Goal: Transaction & Acquisition: Purchase product/service

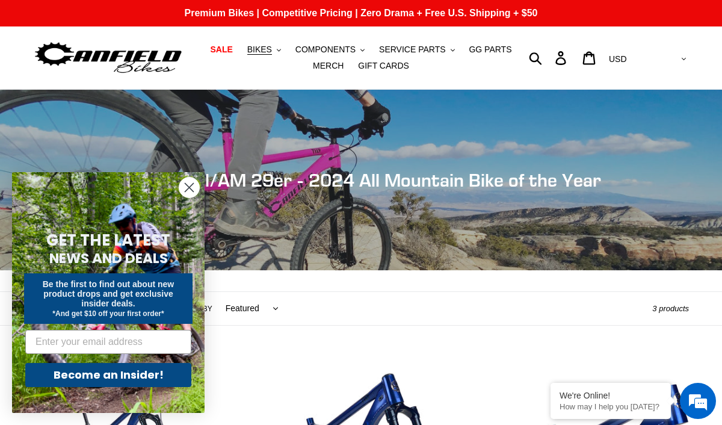
click at [192, 194] on circle "Close dialog" at bounding box center [189, 187] width 20 height 20
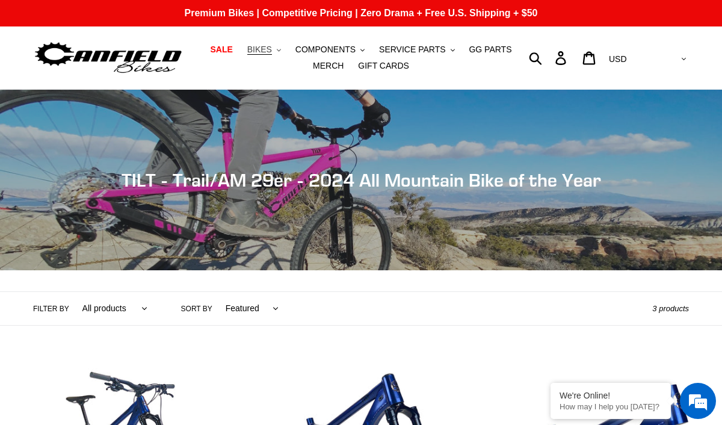
click at [272, 50] on span "BIKES" at bounding box center [259, 50] width 25 height 10
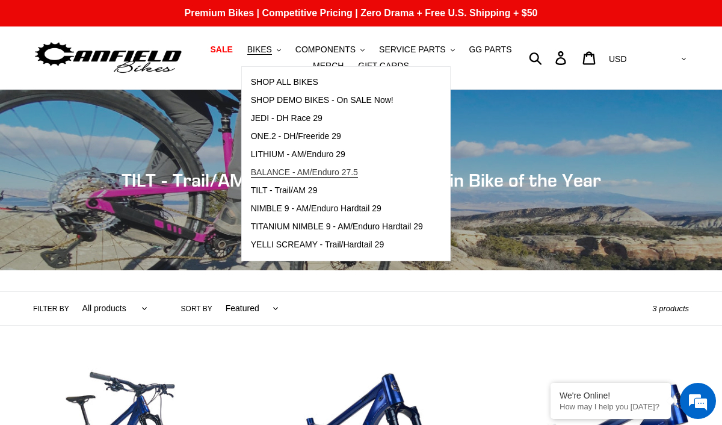
click at [332, 173] on span "BALANCE - AM/Enduro 27.5" at bounding box center [304, 172] width 107 height 10
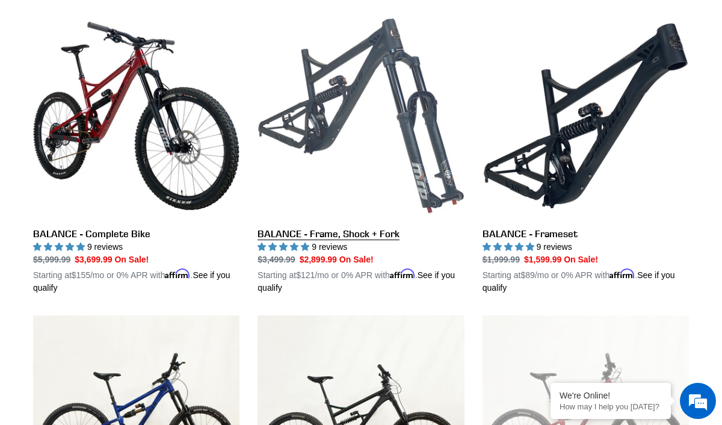
scroll to position [337, 0]
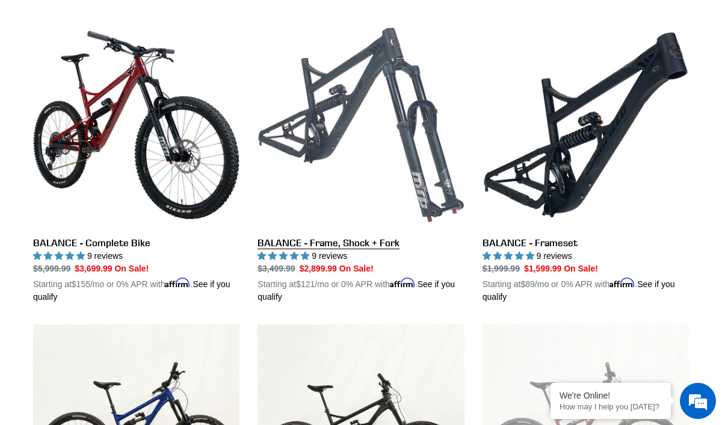
click at [370, 194] on link "BALANCE - Frame, Shock + Fork" at bounding box center [360, 162] width 206 height 281
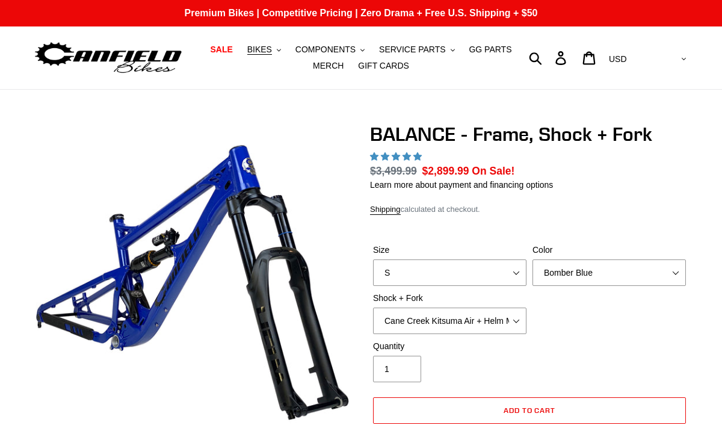
scroll to position [306, 0]
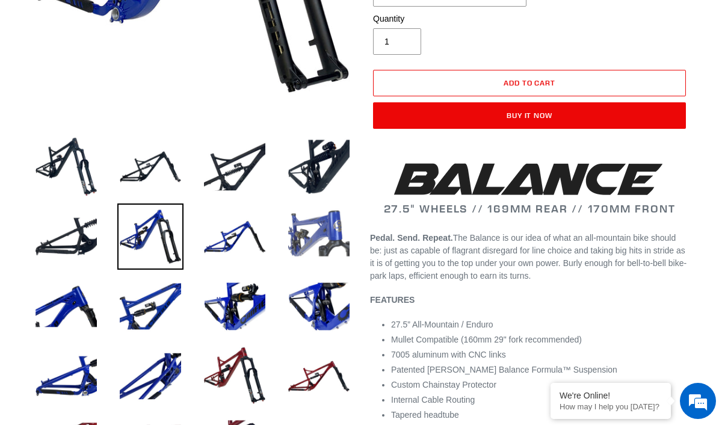
select select "highest-rating"
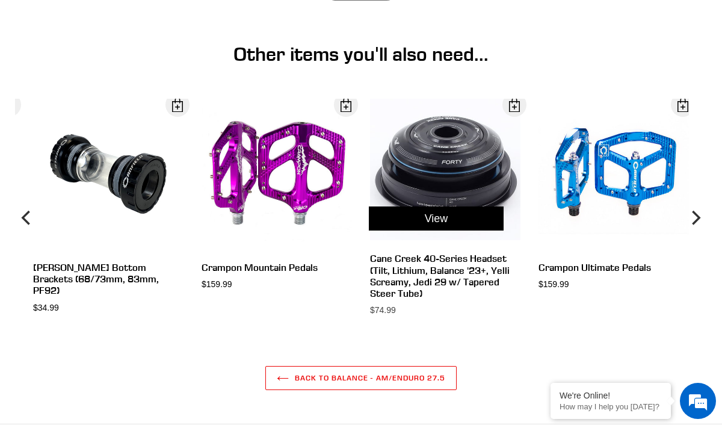
scroll to position [3324, 0]
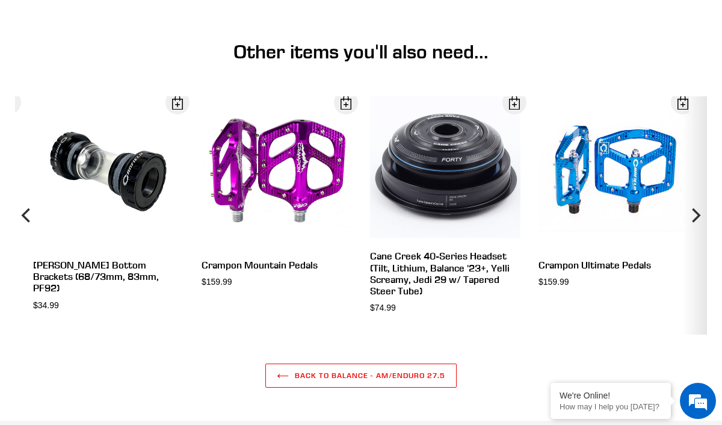
click at [695, 214] on icon "Next" at bounding box center [694, 215] width 14 height 143
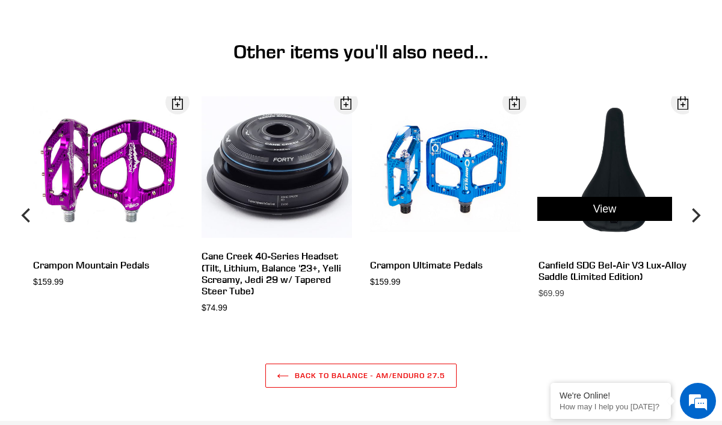
scroll to position [3546, 0]
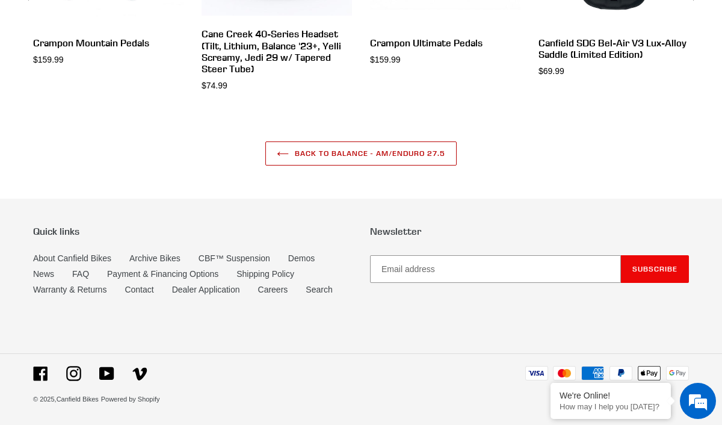
click at [340, 158] on link "Back to Balance - AM/Enduro 27.5" at bounding box center [360, 153] width 191 height 24
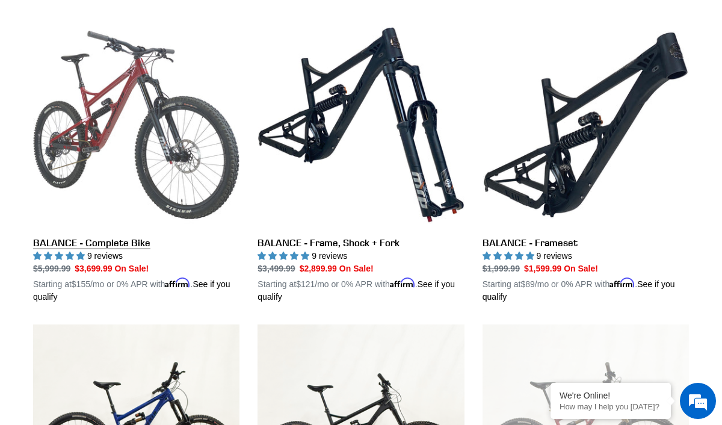
click at [158, 192] on link "BALANCE - Complete Bike" at bounding box center [136, 162] width 206 height 281
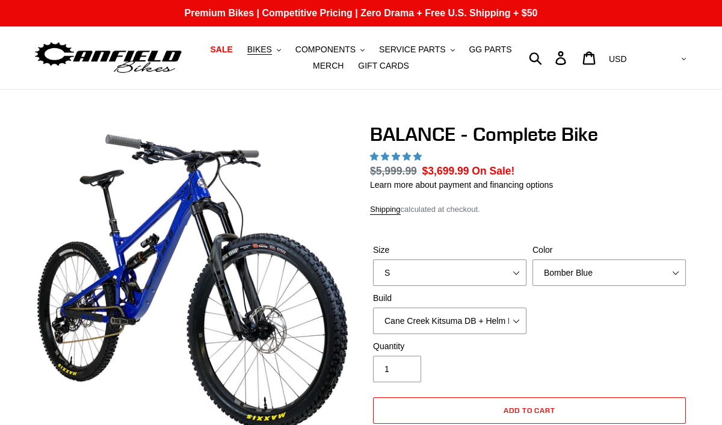
scroll to position [357, 0]
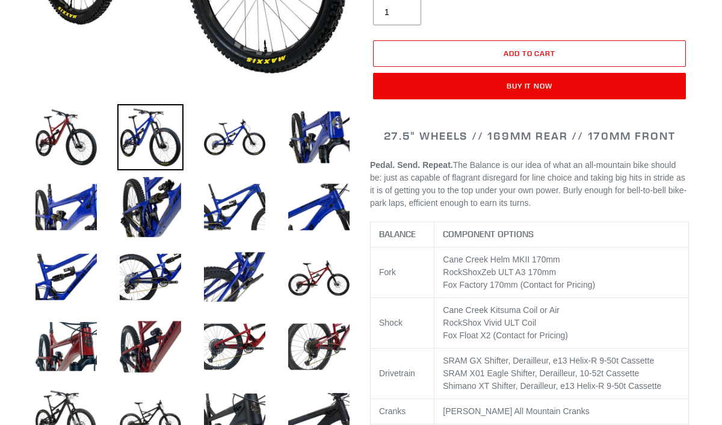
scroll to position [163, 0]
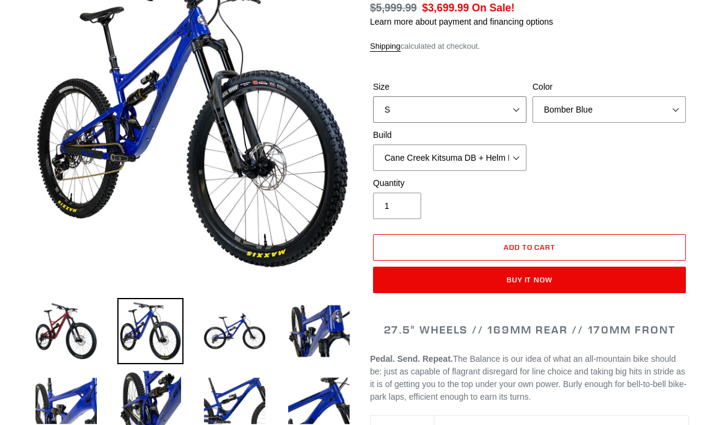
select select "M"
click at [373, 96] on select "S M L XL" at bounding box center [449, 109] width 153 height 26
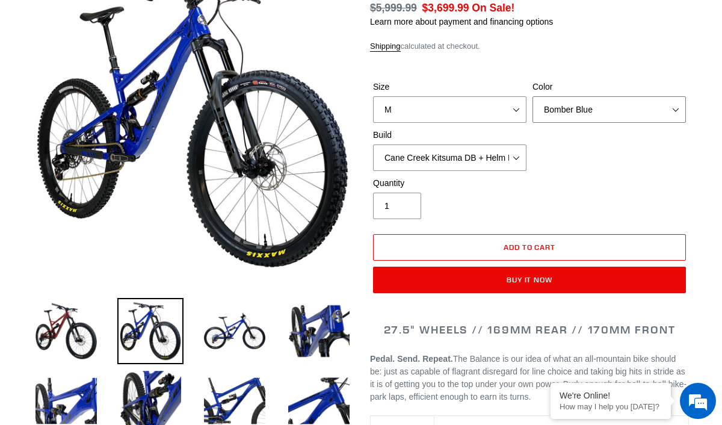
click at [585, 102] on select "Bomber Blue Goat's Blood Stealth Black" at bounding box center [608, 109] width 153 height 26
select select "highest-rating"
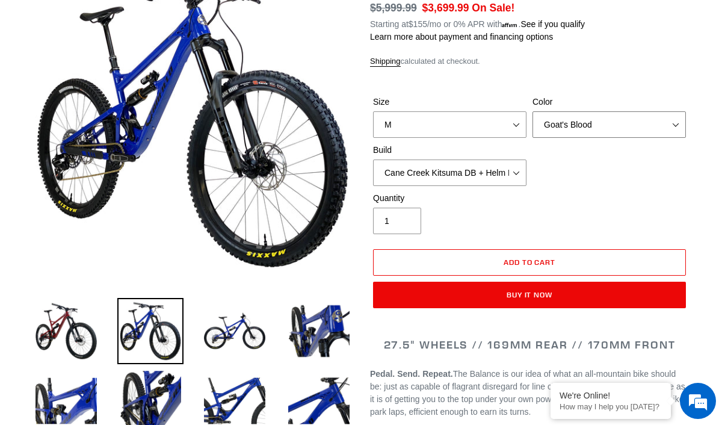
click at [532, 111] on select "Bomber Blue Goat's Blood Stealth Black" at bounding box center [608, 124] width 153 height 26
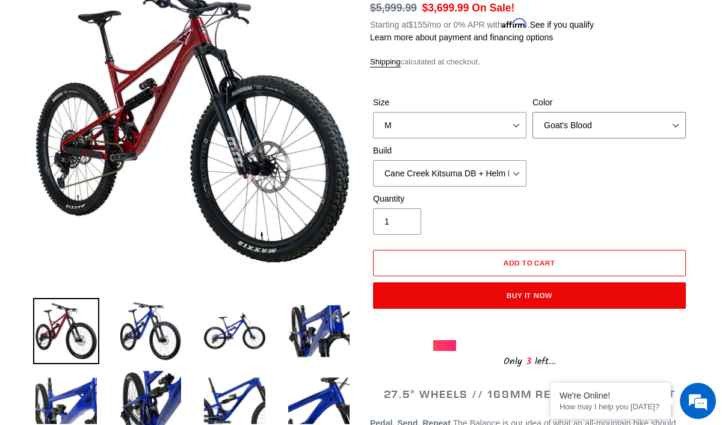
click at [602, 120] on select "Bomber Blue Goat's Blood Stealth Black" at bounding box center [608, 125] width 153 height 26
select select "Stealth Black"
click at [532, 112] on select "Bomber Blue Goat's Blood Stealth Black" at bounding box center [608, 125] width 153 height 26
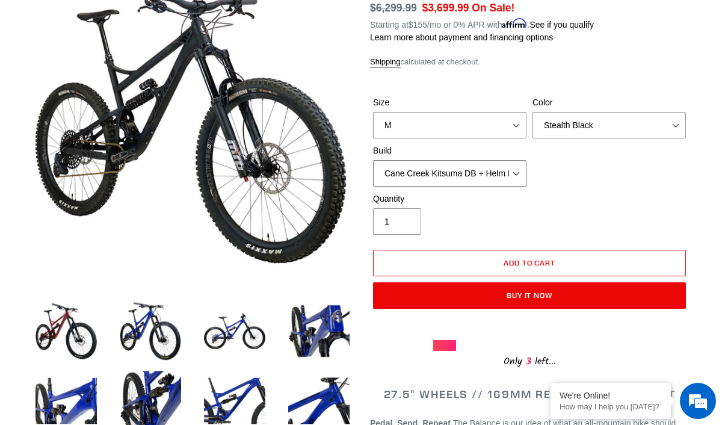
click at [493, 174] on select "Cane Creek Kitsuma DB + Helm MKII + SRAM GX Cane Creek Kitsuma DB + Helm MKII +…" at bounding box center [449, 173] width 153 height 26
click at [373, 160] on select "Cane Creek Kitsuma DB + Helm MKII + SRAM GX Cane Creek Kitsuma DB + Helm MKII +…" at bounding box center [449, 173] width 153 height 26
click at [476, 173] on select "Cane Creek Kitsuma DB + Helm MKII + SRAM GX Cane Creek Kitsuma DB + Helm MKII +…" at bounding box center [449, 173] width 153 height 26
click at [373, 160] on select "Cane Creek Kitsuma DB + Helm MKII + SRAM GX Cane Creek Kitsuma DB + Helm MKII +…" at bounding box center [449, 173] width 153 height 26
click at [476, 172] on select "Cane Creek Kitsuma DB + Helm MKII + SRAM GX Cane Creek Kitsuma DB + Helm MKII +…" at bounding box center [449, 173] width 153 height 26
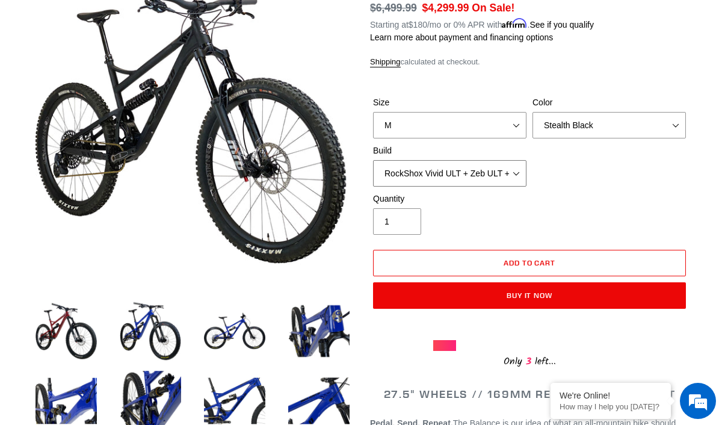
click at [373, 160] on select "Cane Creek Kitsuma DB + Helm MKII + SRAM GX Cane Creek Kitsuma DB + Helm MKII +…" at bounding box center [449, 173] width 153 height 26
click at [480, 169] on select "Cane Creek Kitsuma DB + Helm MKII + SRAM GX Cane Creek Kitsuma DB + Helm MKII +…" at bounding box center [449, 173] width 153 height 26
click at [373, 160] on select "Cane Creek Kitsuma DB + Helm MKII + SRAM GX Cane Creek Kitsuma DB + Helm MKII +…" at bounding box center [449, 173] width 153 height 26
click at [487, 173] on select "Cane Creek Kitsuma DB + Helm MKII + SRAM GX Cane Creek Kitsuma DB + Helm MKII +…" at bounding box center [449, 173] width 153 height 26
click at [373, 160] on select "Cane Creek Kitsuma DB + Helm MKII + SRAM GX Cane Creek Kitsuma DB + Helm MKII +…" at bounding box center [449, 173] width 153 height 26
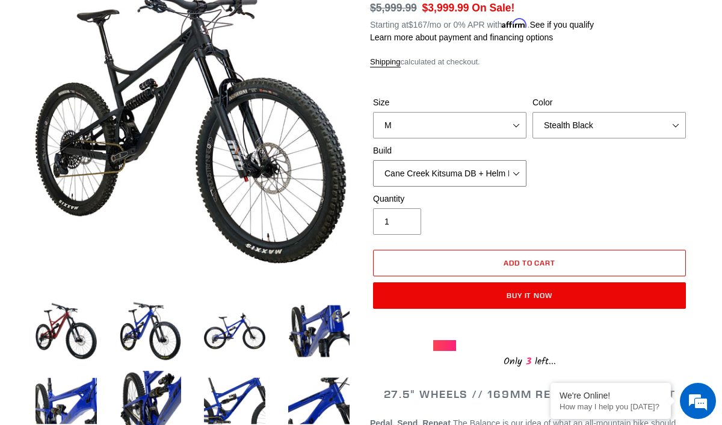
click at [495, 174] on select "Cane Creek Kitsuma DB + Helm MKII + SRAM GX Cane Creek Kitsuma DB + Helm MKII +…" at bounding box center [449, 173] width 153 height 26
click at [373, 160] on select "Cane Creek Kitsuma DB + Helm MKII + SRAM GX Cane Creek Kitsuma DB + Helm MKII +…" at bounding box center [449, 173] width 153 height 26
click at [492, 162] on select "Cane Creek Kitsuma DB + Helm MKII + SRAM GX Cane Creek Kitsuma DB + Helm MKII +…" at bounding box center [449, 173] width 153 height 26
select select "RockShox Vivid ULT + Zeb ULT + SRAM GX"
click at [373, 160] on select "Cane Creek Kitsuma DB + Helm MKII + SRAM GX Cane Creek Kitsuma DB + Helm MKII +…" at bounding box center [449, 173] width 153 height 26
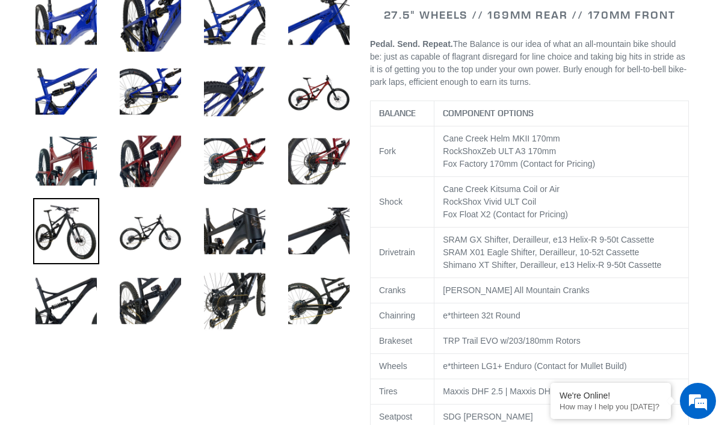
scroll to position [543, 0]
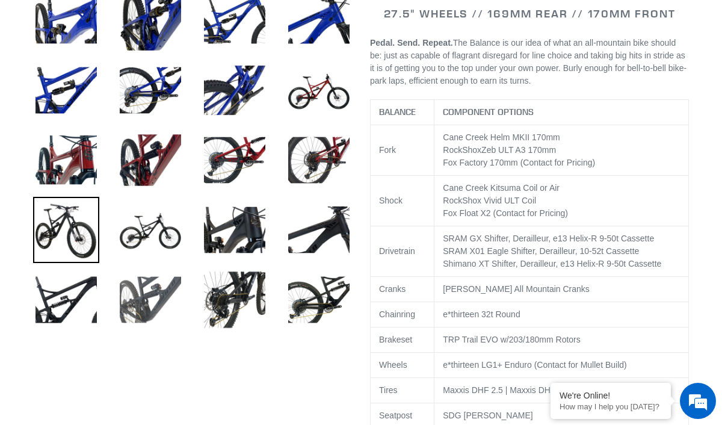
click at [173, 283] on img at bounding box center [150, 299] width 66 height 66
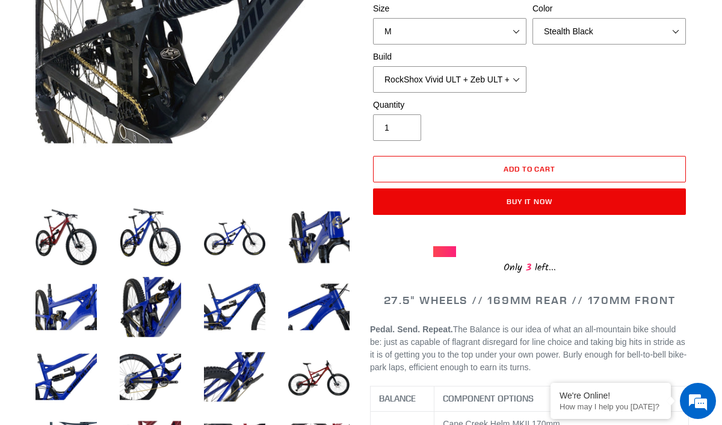
scroll to position [260, 0]
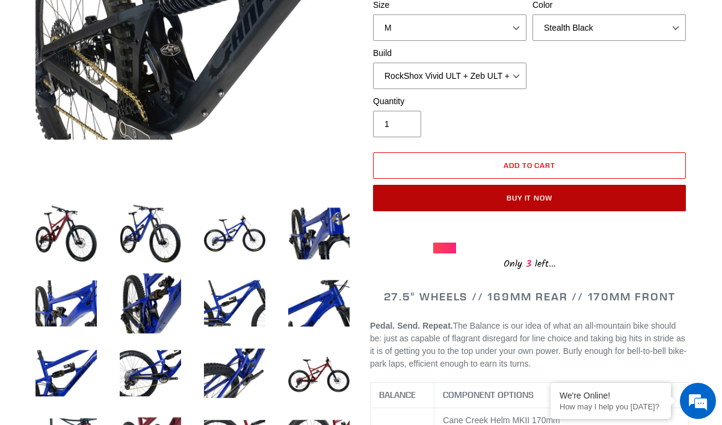
click at [512, 197] on button "Buy it now" at bounding box center [529, 198] width 313 height 26
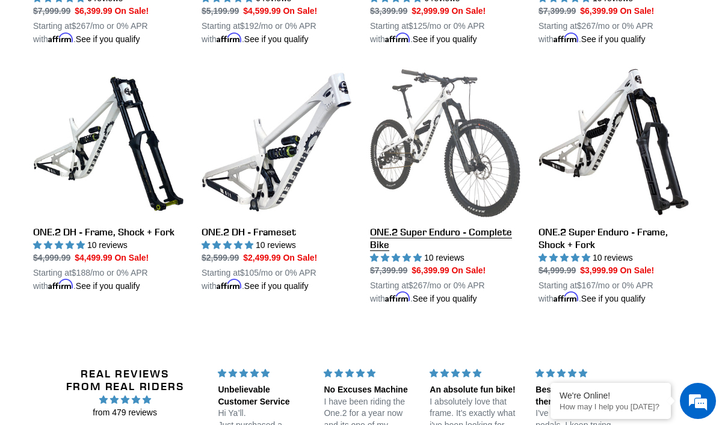
scroll to position [1446, 0]
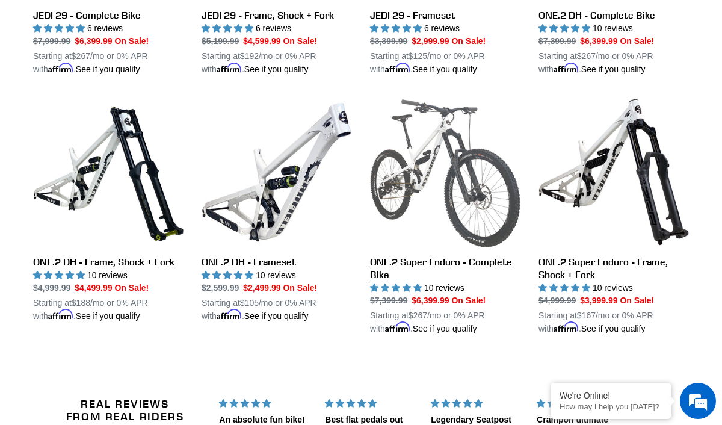
click at [439, 129] on link "ONE.2 Super Enduro - Complete Bike" at bounding box center [445, 216] width 150 height 238
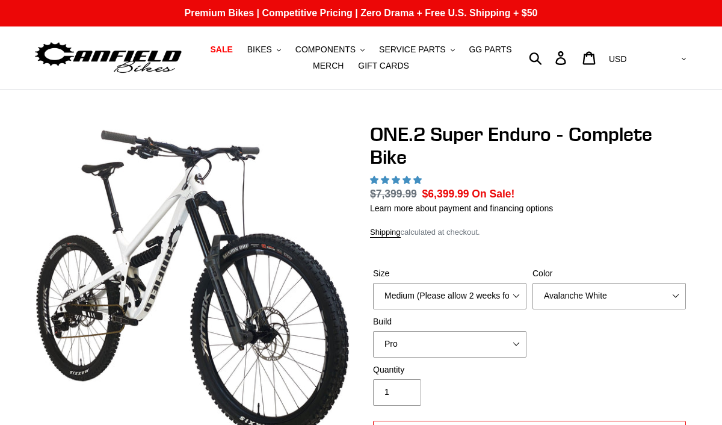
scroll to position [57, 0]
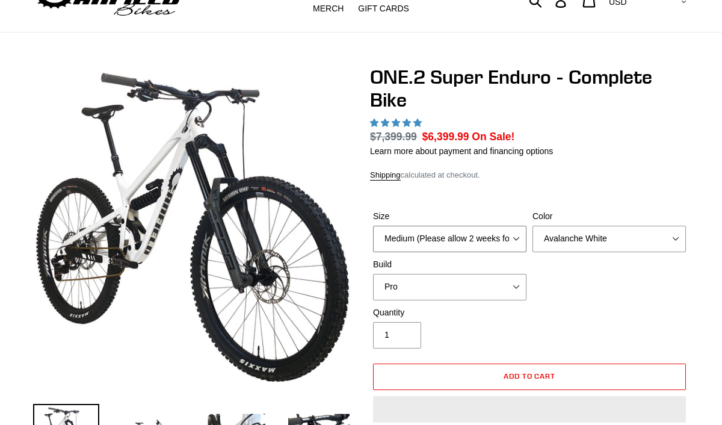
click at [467, 241] on select "Medium (Please allow 2 weeks for delivery) Large (Sold Out)" at bounding box center [449, 239] width 153 height 26
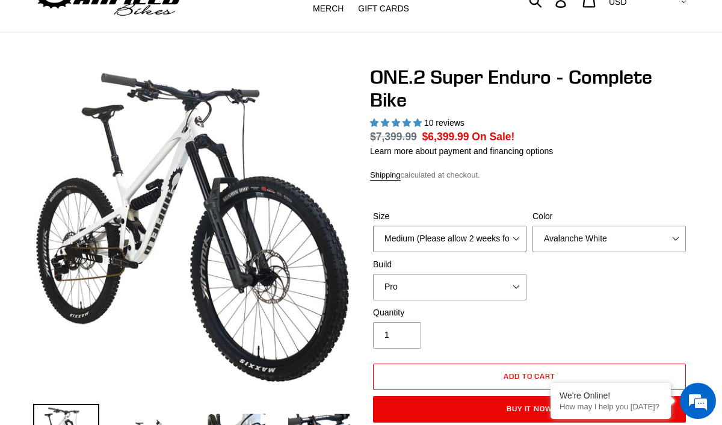
select select "highest-rating"
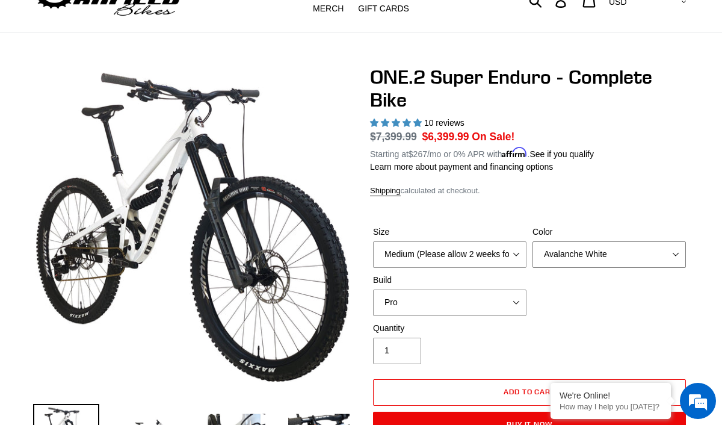
click at [555, 253] on select "Avalanche White Bentonite Grey" at bounding box center [608, 254] width 153 height 26
click at [532, 241] on select "Avalanche White Bentonite Grey" at bounding box center [608, 254] width 153 height 26
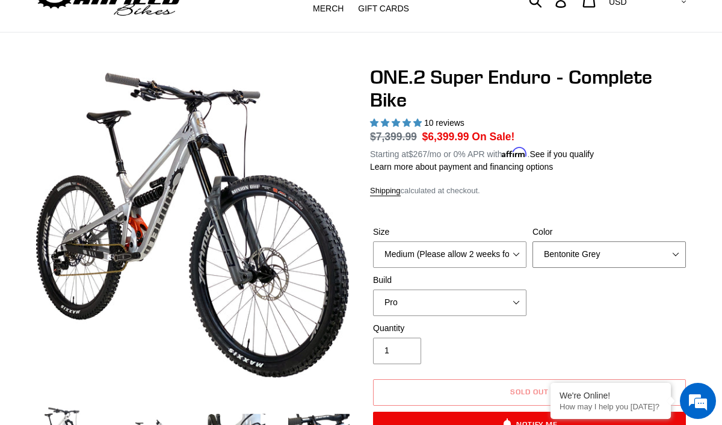
click at [566, 255] on select "Avalanche White Bentonite Grey" at bounding box center [608, 254] width 153 height 26
click at [532, 241] on select "Avalanche White Bentonite Grey" at bounding box center [608, 254] width 153 height 26
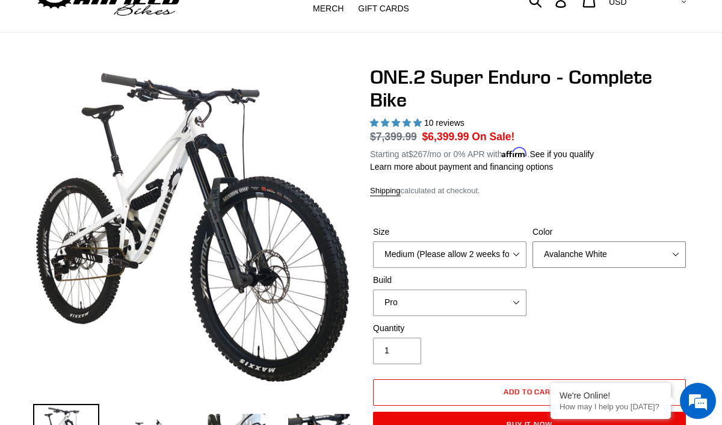
click at [568, 248] on select "Avalanche White Bentonite Grey" at bounding box center [608, 254] width 153 height 26
click at [532, 241] on select "Avalanche White Bentonite Grey" at bounding box center [608, 254] width 153 height 26
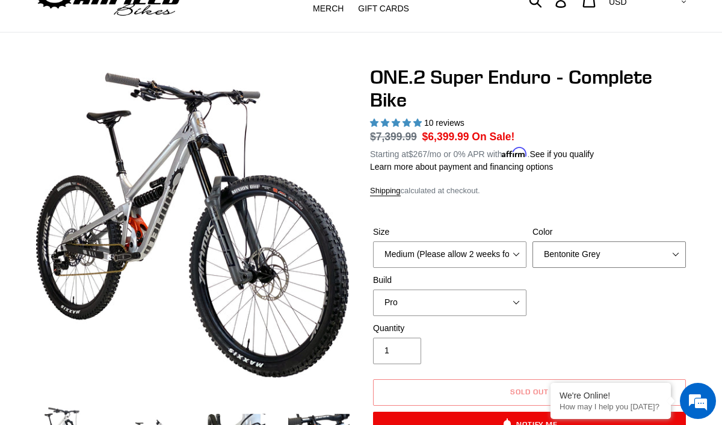
click at [571, 250] on select "Avalanche White Bentonite Grey" at bounding box center [608, 254] width 153 height 26
click at [532, 241] on select "Avalanche White Bentonite Grey" at bounding box center [608, 254] width 153 height 26
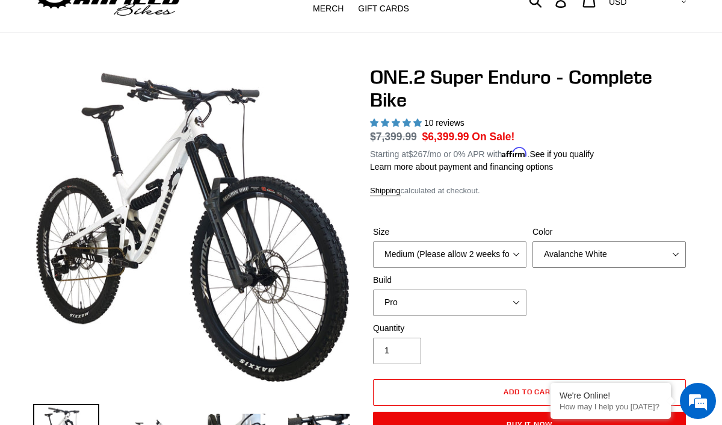
click at [573, 257] on select "Avalanche White Bentonite Grey" at bounding box center [608, 254] width 153 height 26
click at [532, 241] on select "Avalanche White Bentonite Grey" at bounding box center [608, 254] width 153 height 26
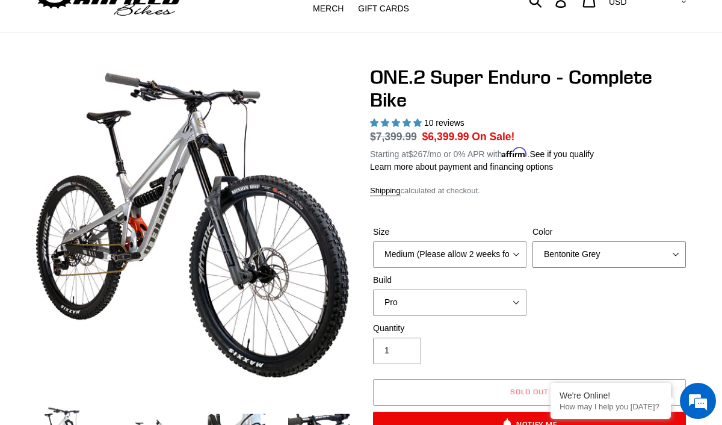
click at [574, 252] on select "Avalanche White Bentonite Grey" at bounding box center [608, 254] width 153 height 26
click at [532, 241] on select "Avalanche White Bentonite Grey" at bounding box center [608, 254] width 153 height 26
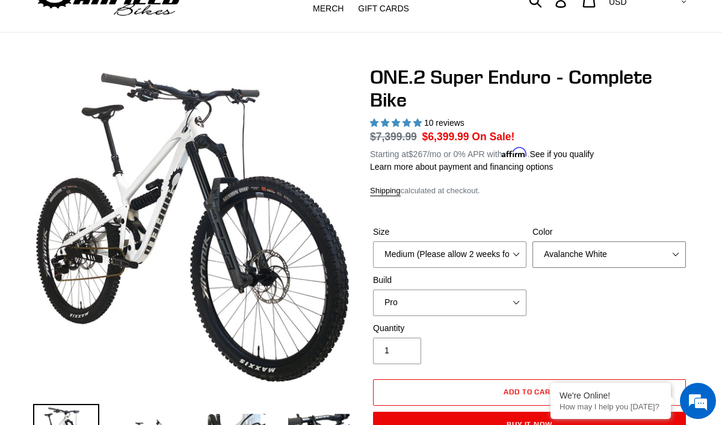
click at [579, 258] on select "Avalanche White Bentonite Grey" at bounding box center [608, 254] width 153 height 26
select select "Bentonite Grey"
click at [532, 241] on select "Avalanche White Bentonite Grey" at bounding box center [608, 254] width 153 height 26
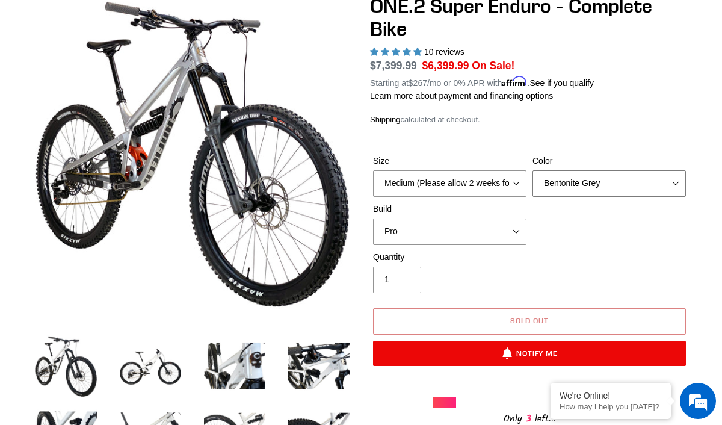
scroll to position [129, 0]
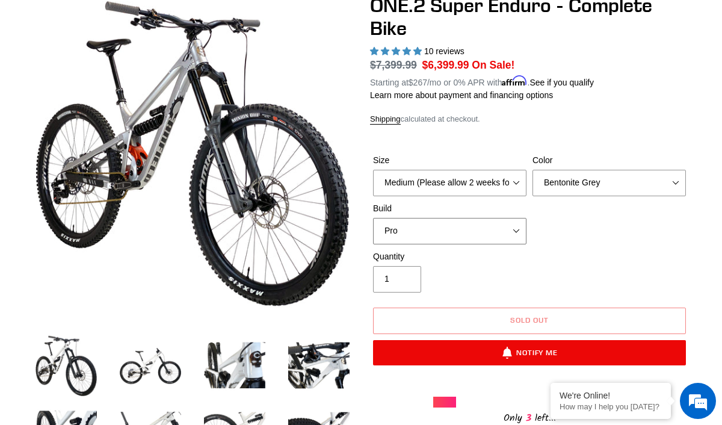
click at [508, 240] on select "Pro" at bounding box center [449, 231] width 153 height 26
click at [373, 218] on select "Pro" at bounding box center [449, 231] width 153 height 26
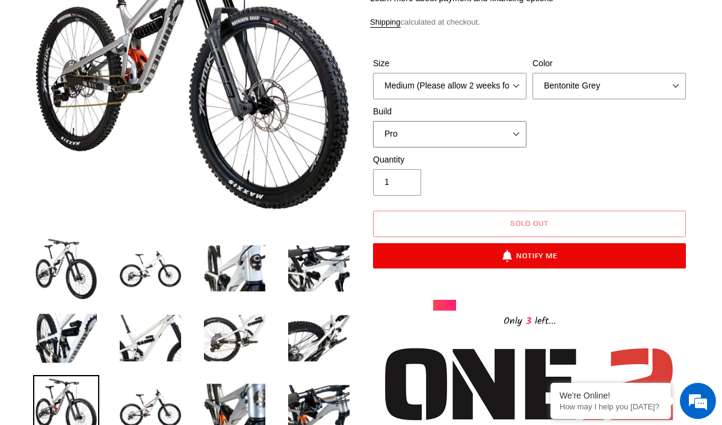
scroll to position [227, 0]
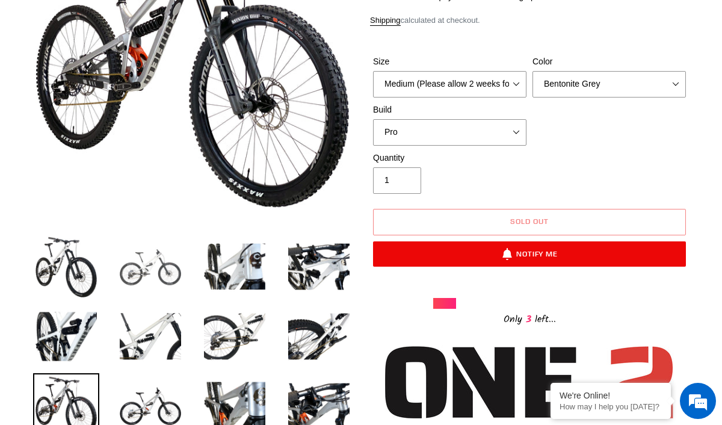
click at [166, 268] on img at bounding box center [150, 266] width 66 height 66
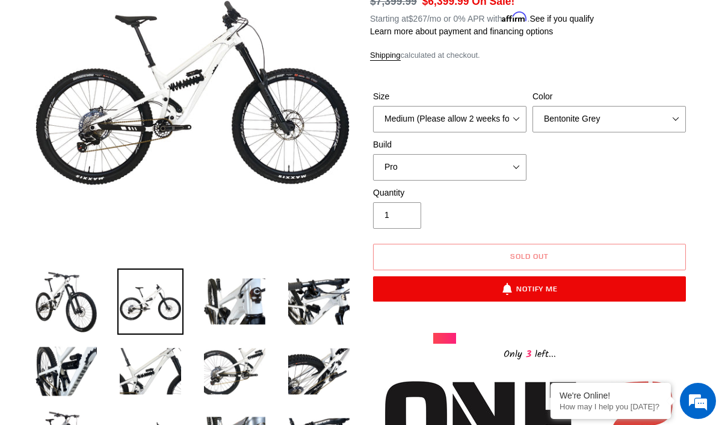
scroll to position [179, 0]
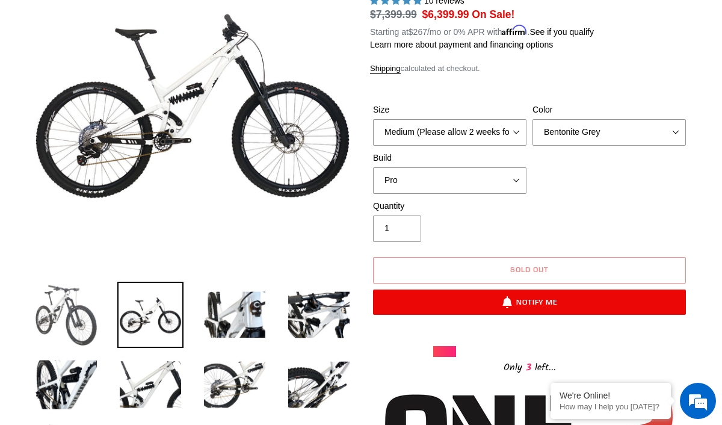
click at [81, 310] on img at bounding box center [66, 314] width 66 height 66
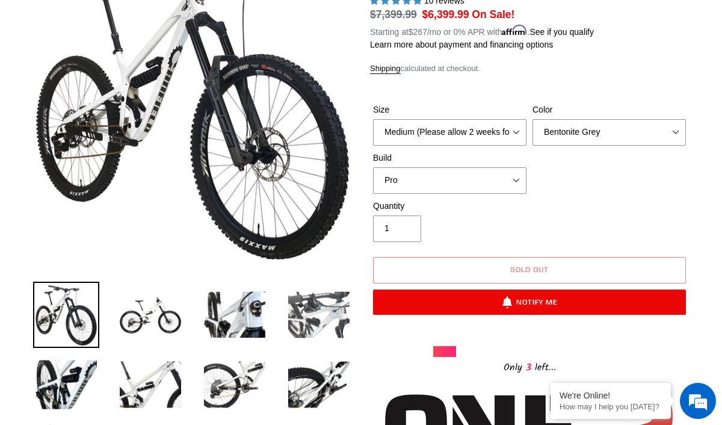
click at [287, 309] on img at bounding box center [319, 314] width 66 height 66
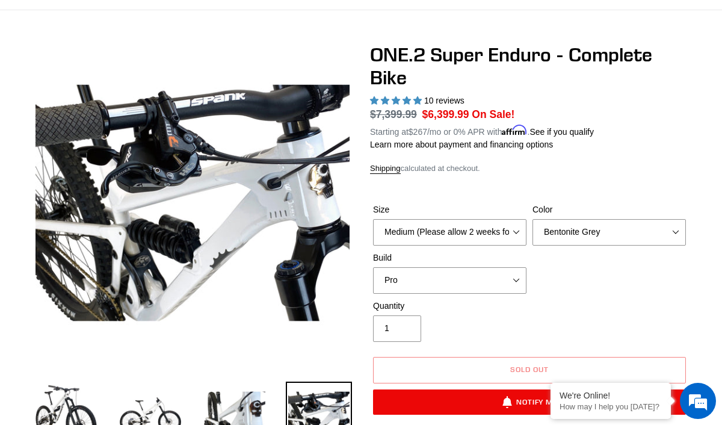
scroll to position [83, 0]
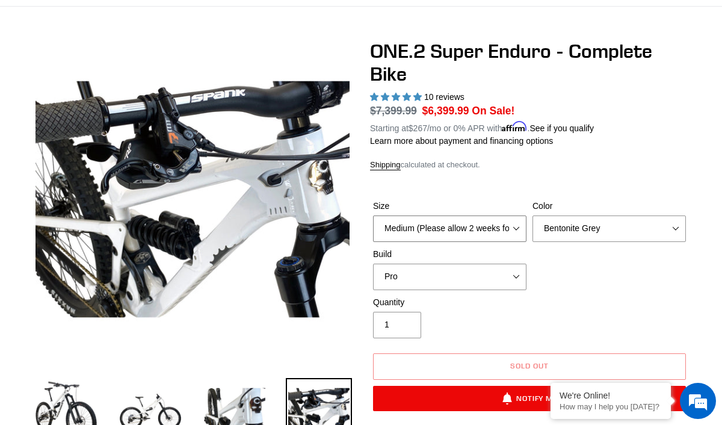
click at [470, 231] on select "Medium (Please allow 2 weeks for delivery) Large (Sold Out)" at bounding box center [449, 228] width 153 height 26
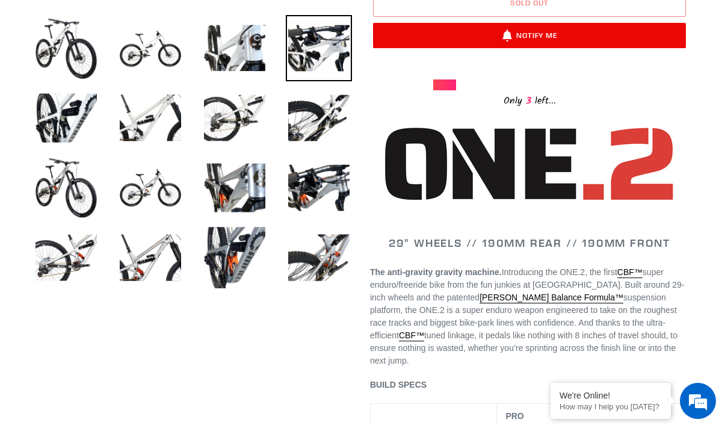
scroll to position [364, 0]
